Goal: Task Accomplishment & Management: Manage account settings

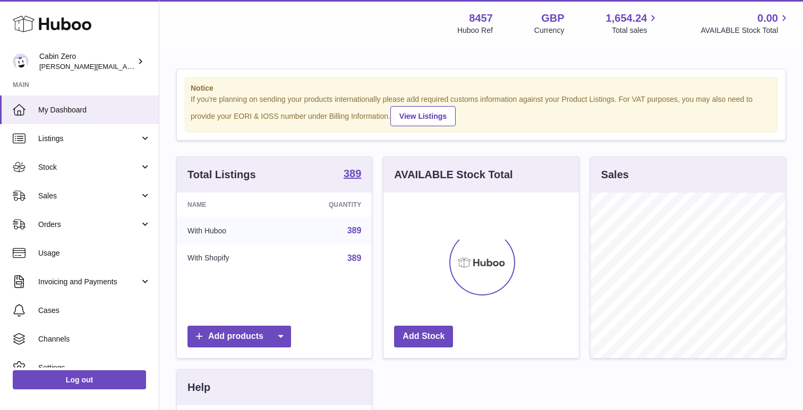
scroll to position [166, 195]
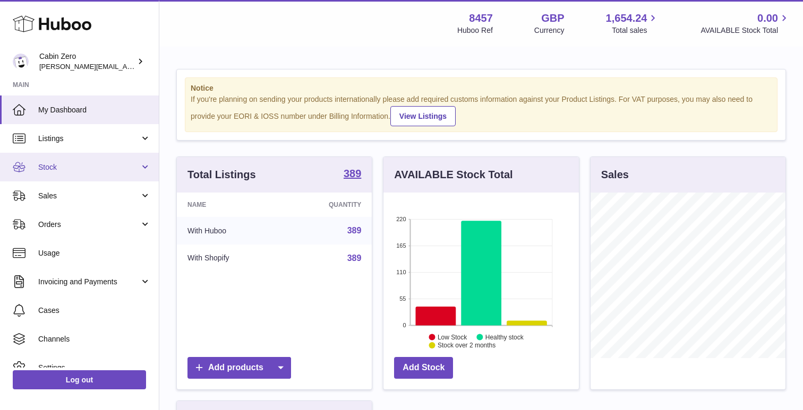
click at [59, 168] on span "Stock" at bounding box center [88, 167] width 101 height 10
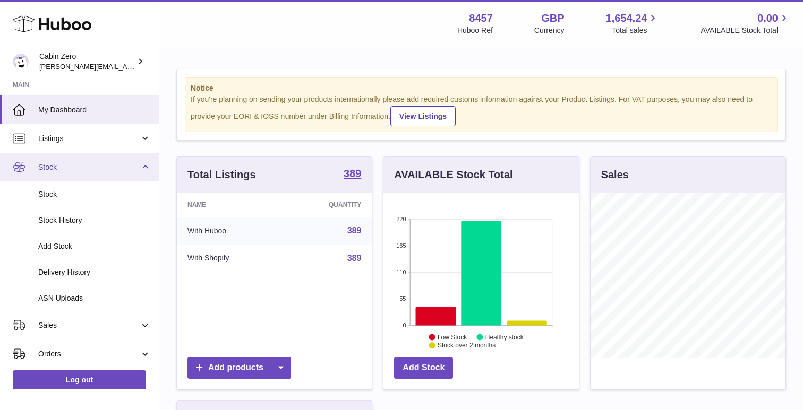
click at [56, 160] on link "Stock" at bounding box center [79, 167] width 159 height 29
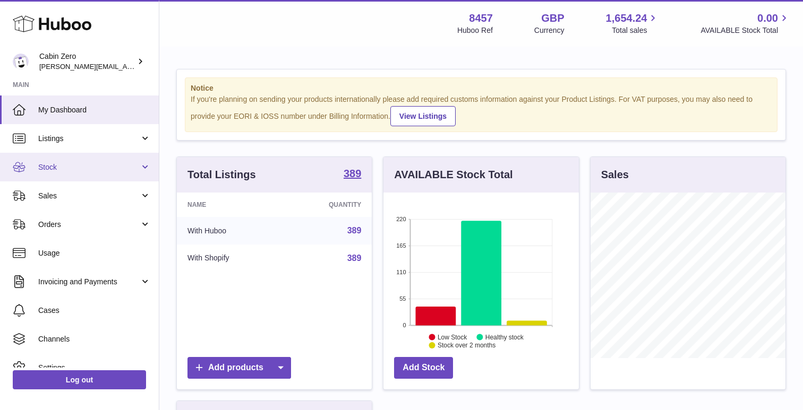
click at [56, 165] on span "Stock" at bounding box center [88, 167] width 101 height 10
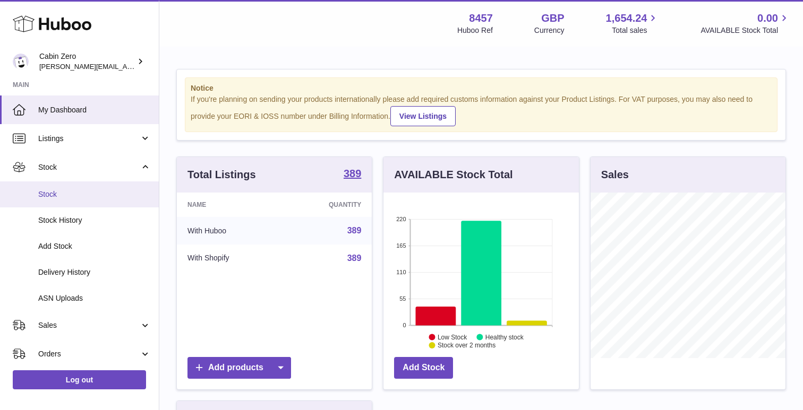
click at [59, 194] on span "Stock" at bounding box center [94, 195] width 113 height 10
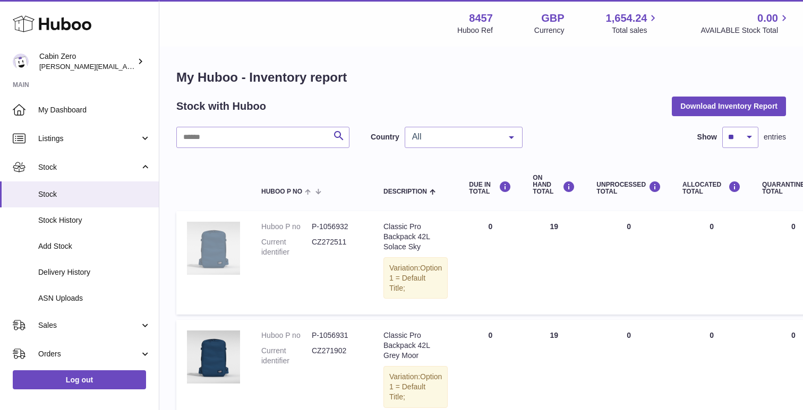
click at [227, 256] on img at bounding box center [213, 248] width 53 height 53
click at [408, 275] on span "Option 1 = Default Title;" at bounding box center [415, 278] width 53 height 29
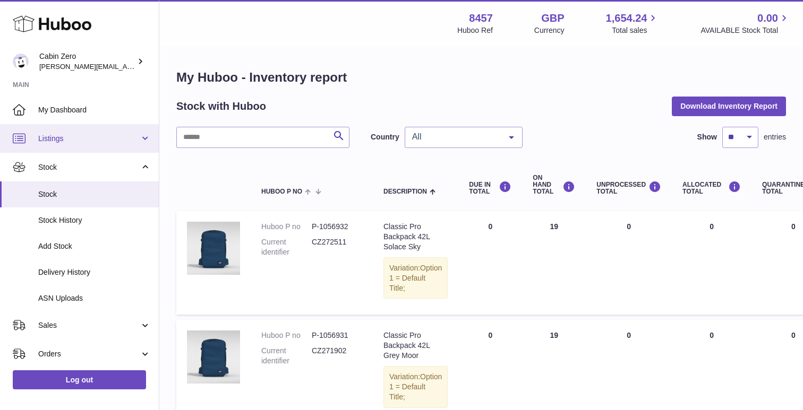
click at [71, 139] on span "Listings" at bounding box center [88, 139] width 101 height 10
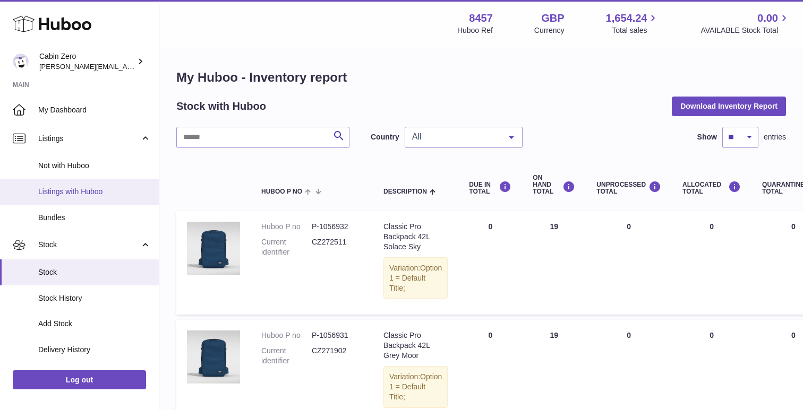
click at [73, 191] on span "Listings with Huboo" at bounding box center [94, 192] width 113 height 10
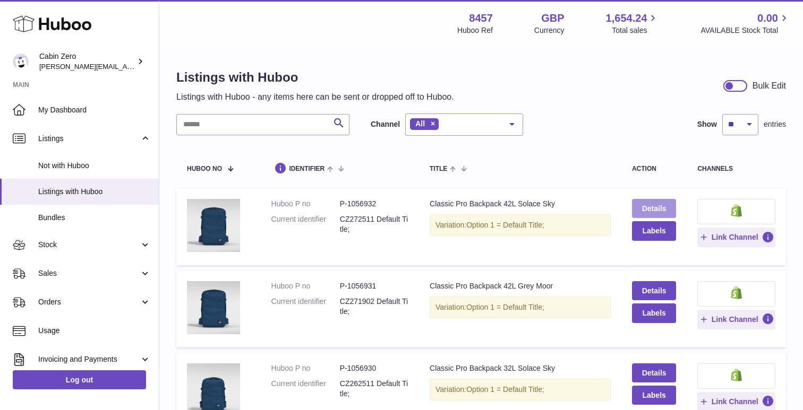
click at [645, 208] on link "Details" at bounding box center [654, 208] width 45 height 19
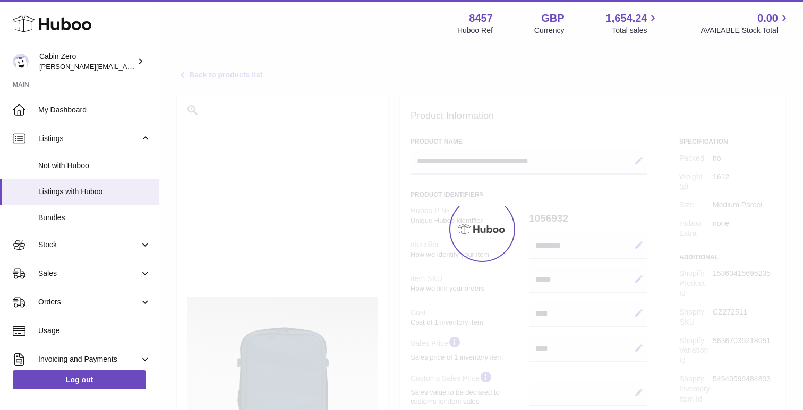
select select "**"
select select "****"
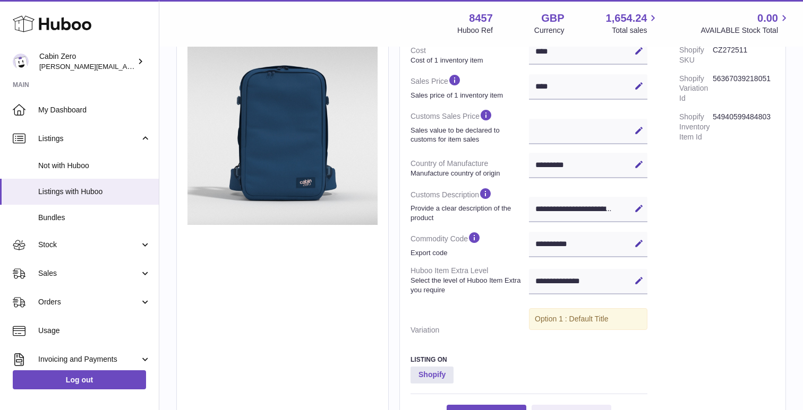
scroll to position [276, 0]
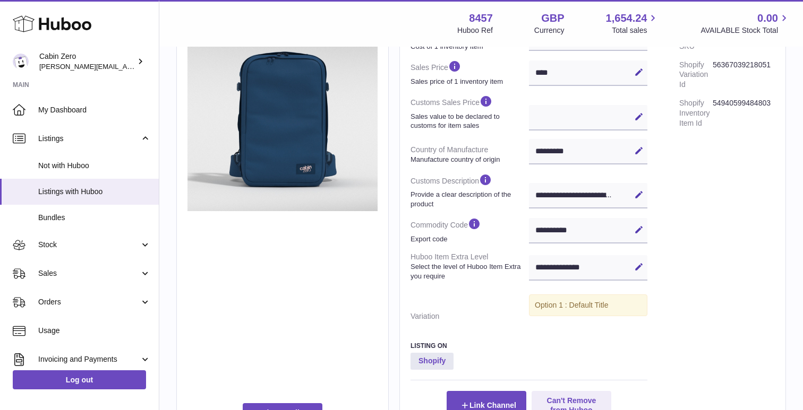
click at [552, 225] on div "**********" at bounding box center [588, 230] width 118 height 25
click at [637, 228] on icon at bounding box center [639, 230] width 10 height 10
drag, startPoint x: 585, startPoint y: 227, endPoint x: 476, endPoint y: 228, distance: 108.8
click at [478, 228] on dl "Huboo P № Unique Huboo identifier 1056932 Identifier How we identify your item …" at bounding box center [528, 126] width 237 height 400
click at [723, 221] on div "Specification Packed no Weight (g) 1612 Size Medium Parcel Huboo Extra none Add…" at bounding box center [727, 140] width 96 height 559
